Goal: Transaction & Acquisition: Purchase product/service

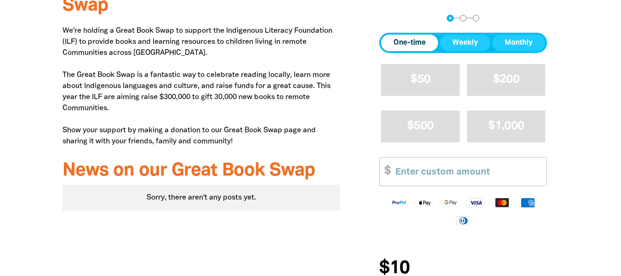
scroll to position [322, 0]
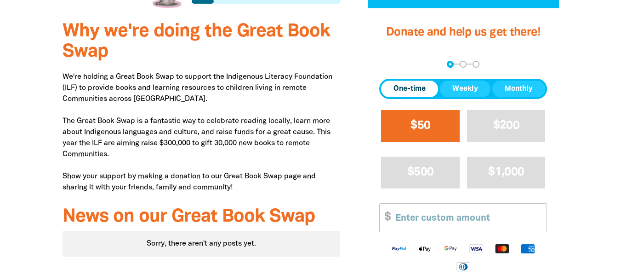
click at [430, 125] on span "$50" at bounding box center [421, 125] width 20 height 11
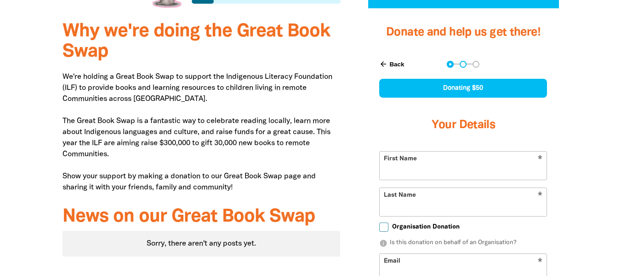
scroll to position [354, 0]
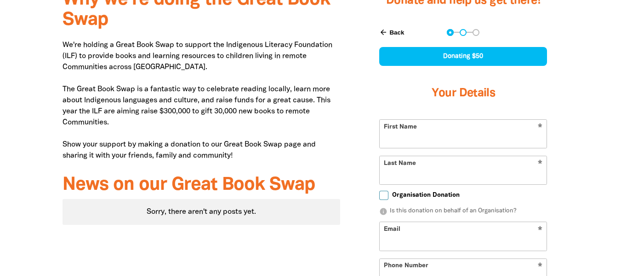
select select "AU"
click at [425, 135] on input "First Name" at bounding box center [463, 134] width 167 height 28
type input "[PERSON_NAME]"
click at [410, 175] on input "Last Name" at bounding box center [463, 170] width 167 height 28
type input "Deans"
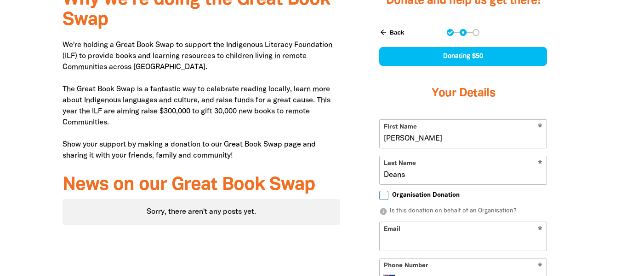
click at [396, 238] on input "Email" at bounding box center [463, 236] width 167 height 28
type input "[EMAIL_ADDRESS][DOMAIN_NAME]"
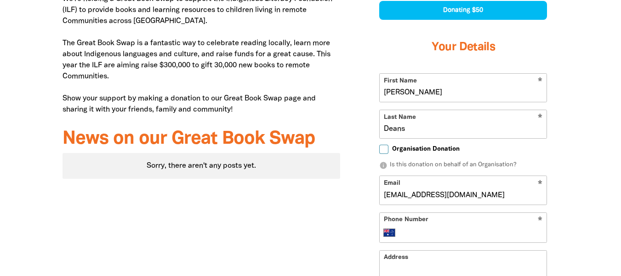
click at [405, 234] on input "Phone Number" at bounding box center [472, 232] width 141 height 11
type input "0417 947 268"
click at [413, 266] on input "Address" at bounding box center [463, 264] width 167 height 28
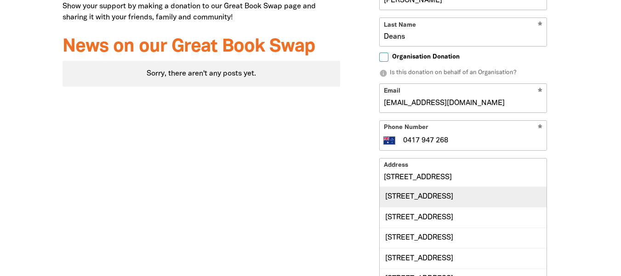
click at [463, 196] on div "[STREET_ADDRESS]" at bounding box center [463, 197] width 167 height 20
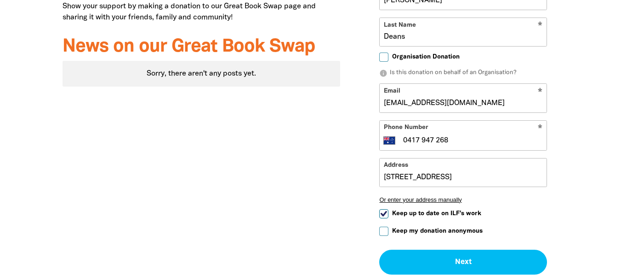
type input "[STREET_ADDRESS]"
click at [383, 211] on input "Keep up to date on ILF's work" at bounding box center [383, 213] width 9 height 9
checkbox input "false"
click at [386, 233] on input "Keep my donation anonymous" at bounding box center [383, 230] width 9 height 9
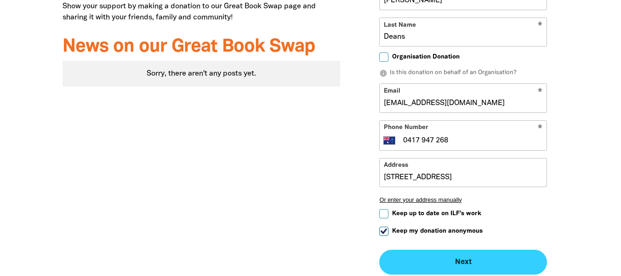
click at [481, 261] on button "Next chevron_right" at bounding box center [463, 261] width 168 height 25
checkbox input "false"
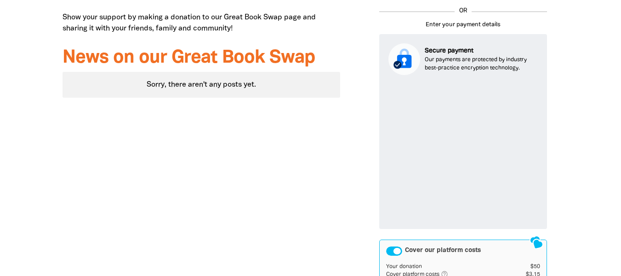
scroll to position [573, 0]
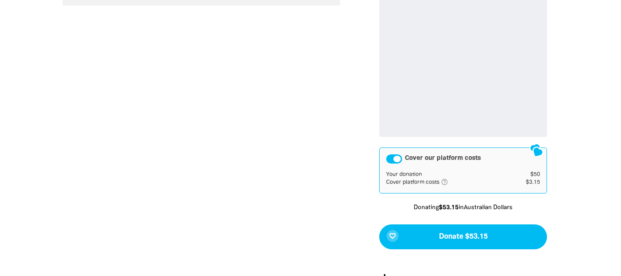
drag, startPoint x: 397, startPoint y: 158, endPoint x: 385, endPoint y: 158, distance: 12.0
click at [385, 158] on div "Cover our platform costs Your donation $50 Cover platform costs help_outlined A…" at bounding box center [463, 170] width 168 height 46
drag, startPoint x: 398, startPoint y: 157, endPoint x: 390, endPoint y: 157, distance: 8.7
click at [390, 157] on div "Cover our platform costs" at bounding box center [394, 158] width 16 height 9
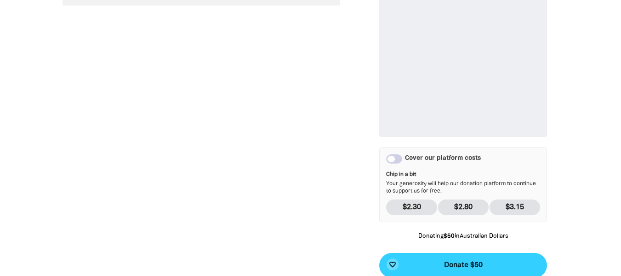
click at [460, 263] on span "Donate $50" at bounding box center [463, 264] width 39 height 7
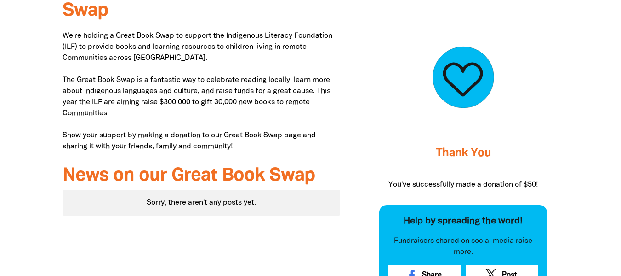
scroll to position [317, 0]
